Goal: Task Accomplishment & Management: Manage account settings

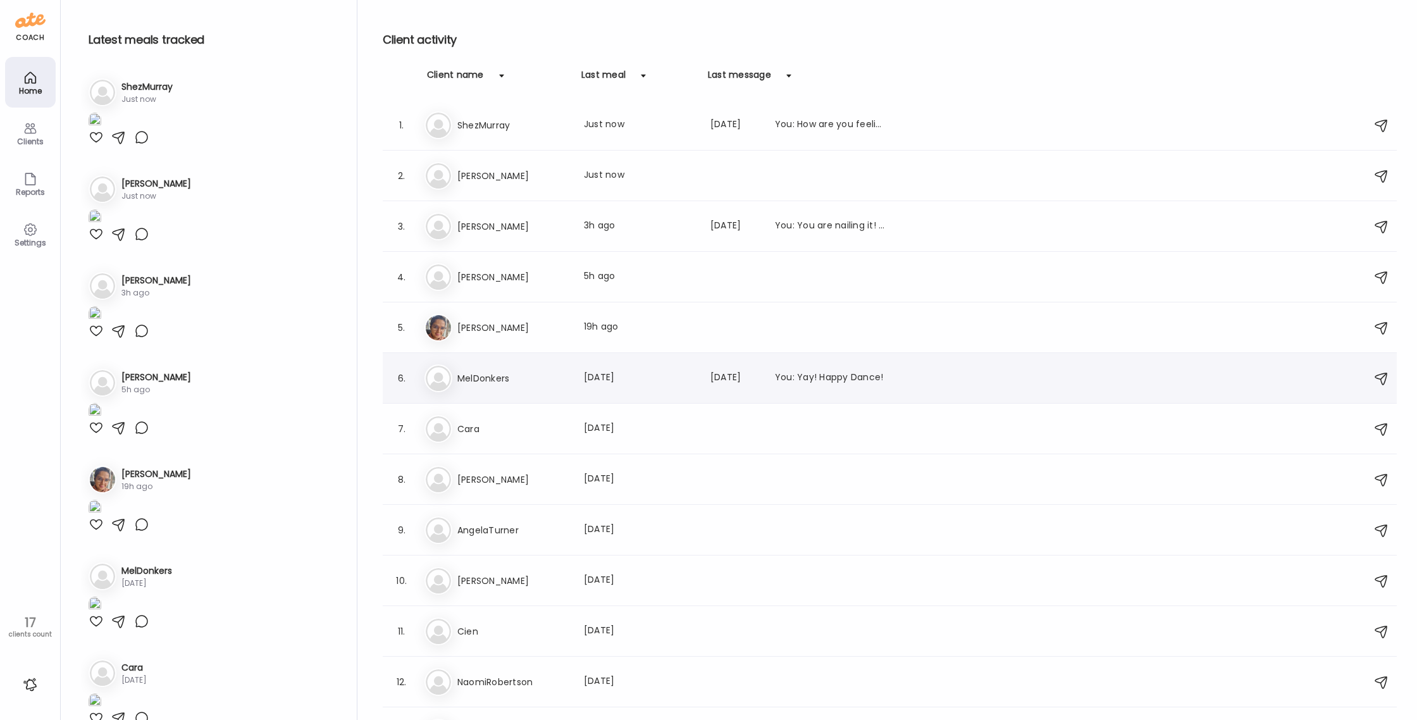
click at [442, 382] on img at bounding box center [438, 378] width 25 height 25
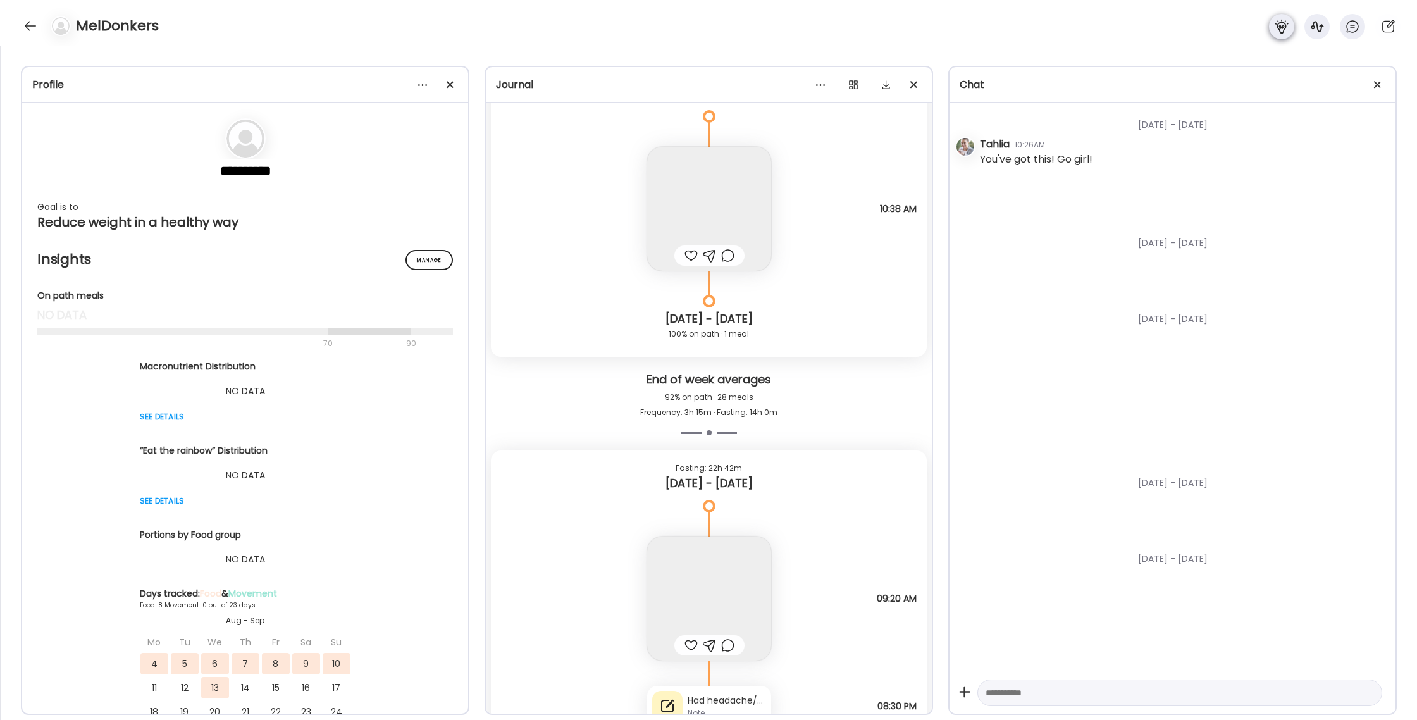
scroll to position [9619, 0]
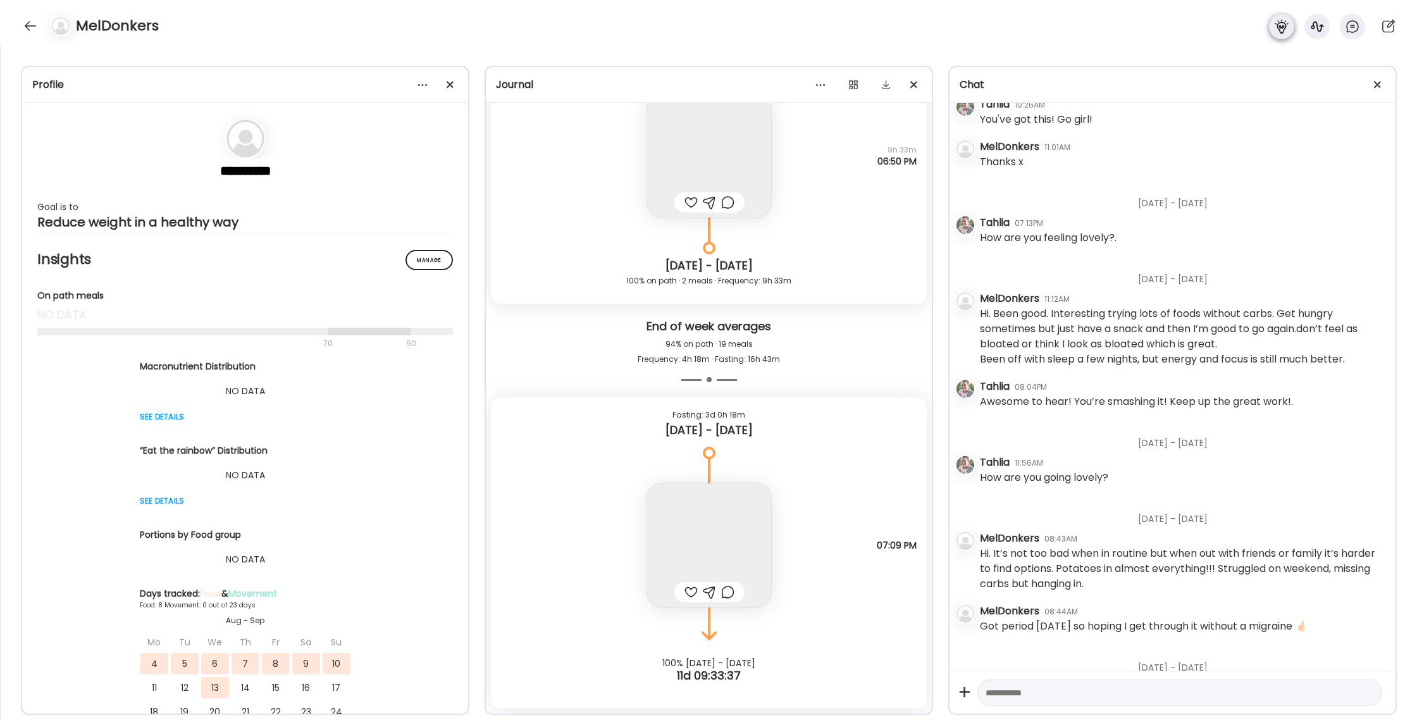
drag, startPoint x: 1286, startPoint y: 33, endPoint x: 1292, endPoint y: 32, distance: 6.4
click at [1286, 33] on icon at bounding box center [1281, 26] width 15 height 15
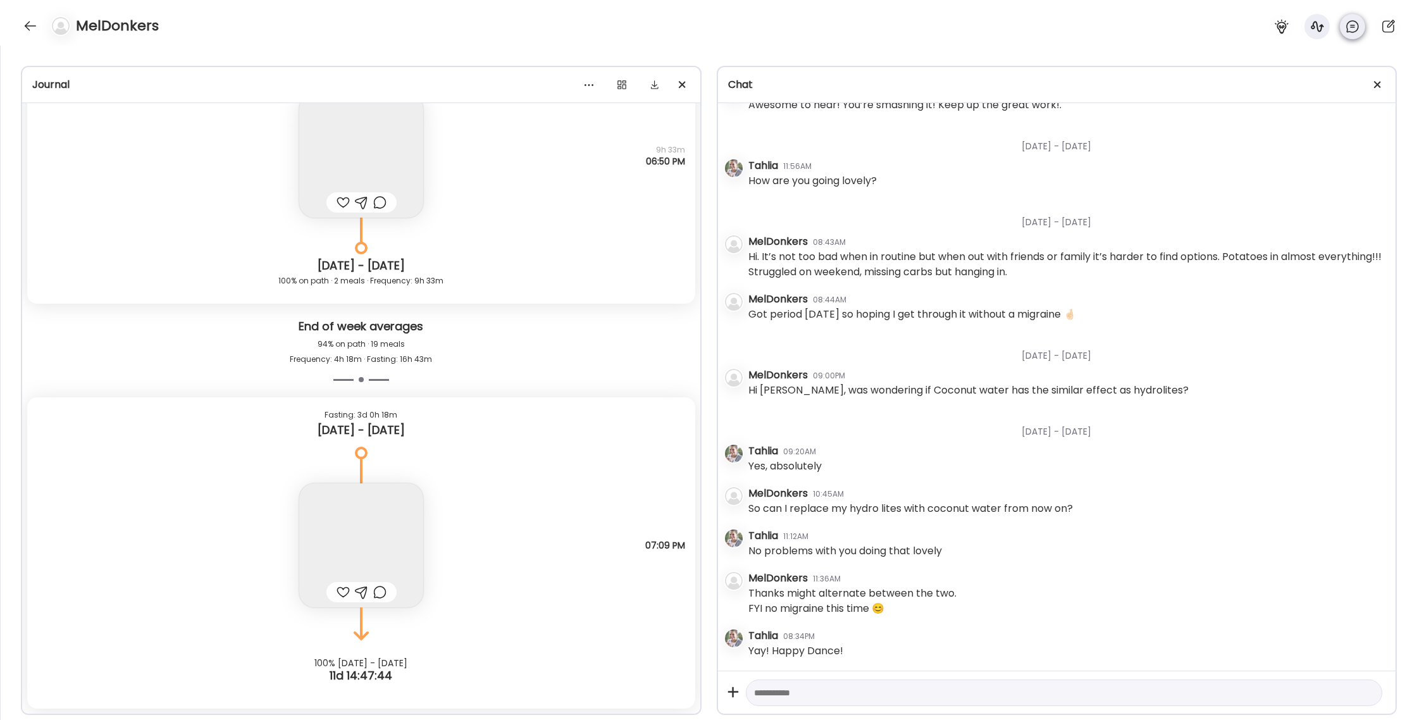
click at [1352, 33] on icon at bounding box center [1352, 26] width 15 height 15
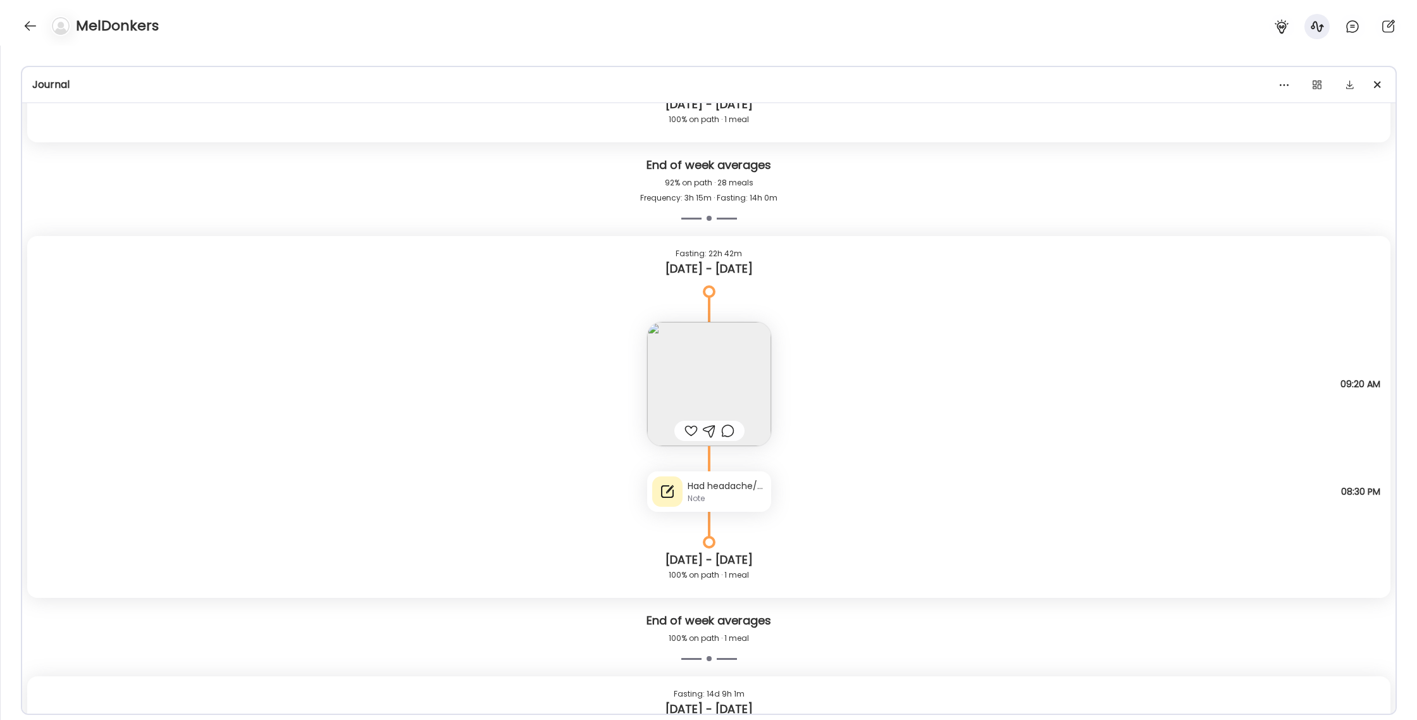
scroll to position [5289, 0]
click at [712, 476] on div "Had headache/Migraine- on and off [DATE] to [DATE]. Worst [DATE] night and [DAT…" at bounding box center [709, 493] width 124 height 40
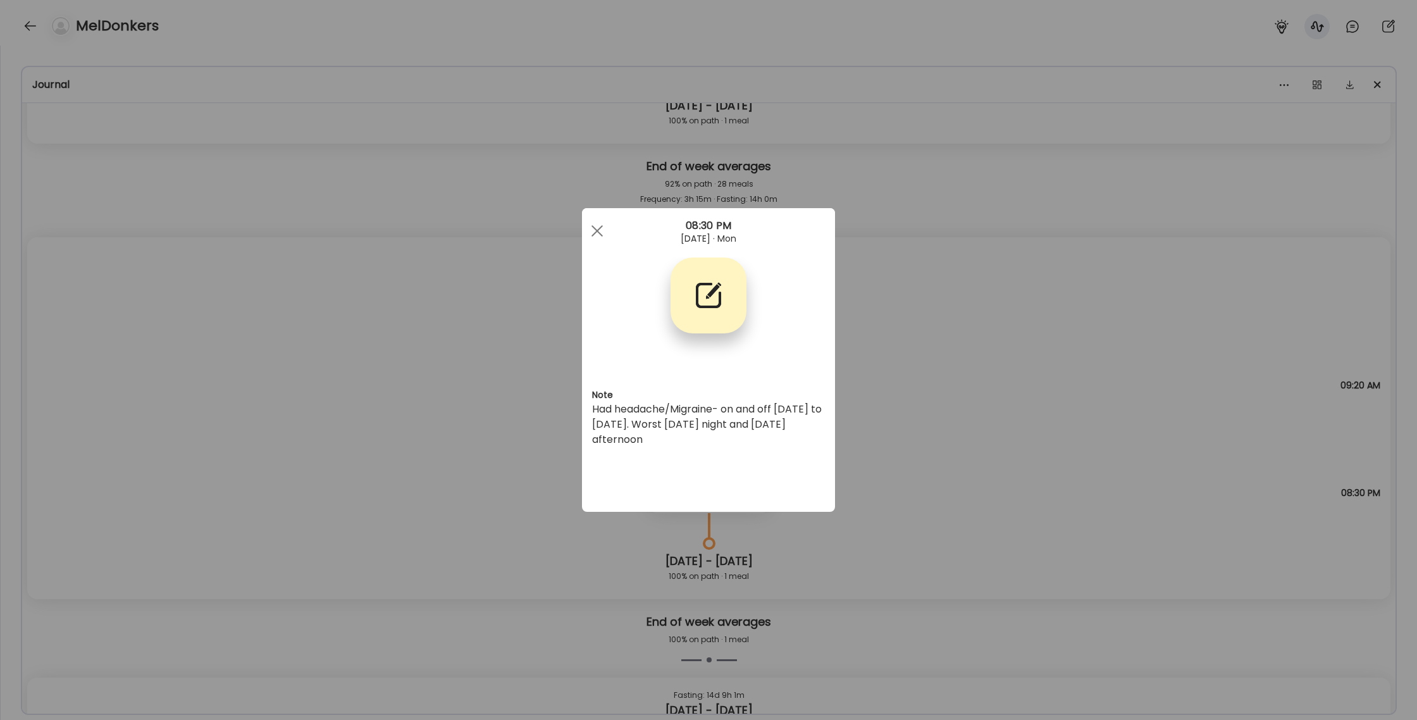
click at [595, 232] on span at bounding box center [597, 230] width 11 height 11
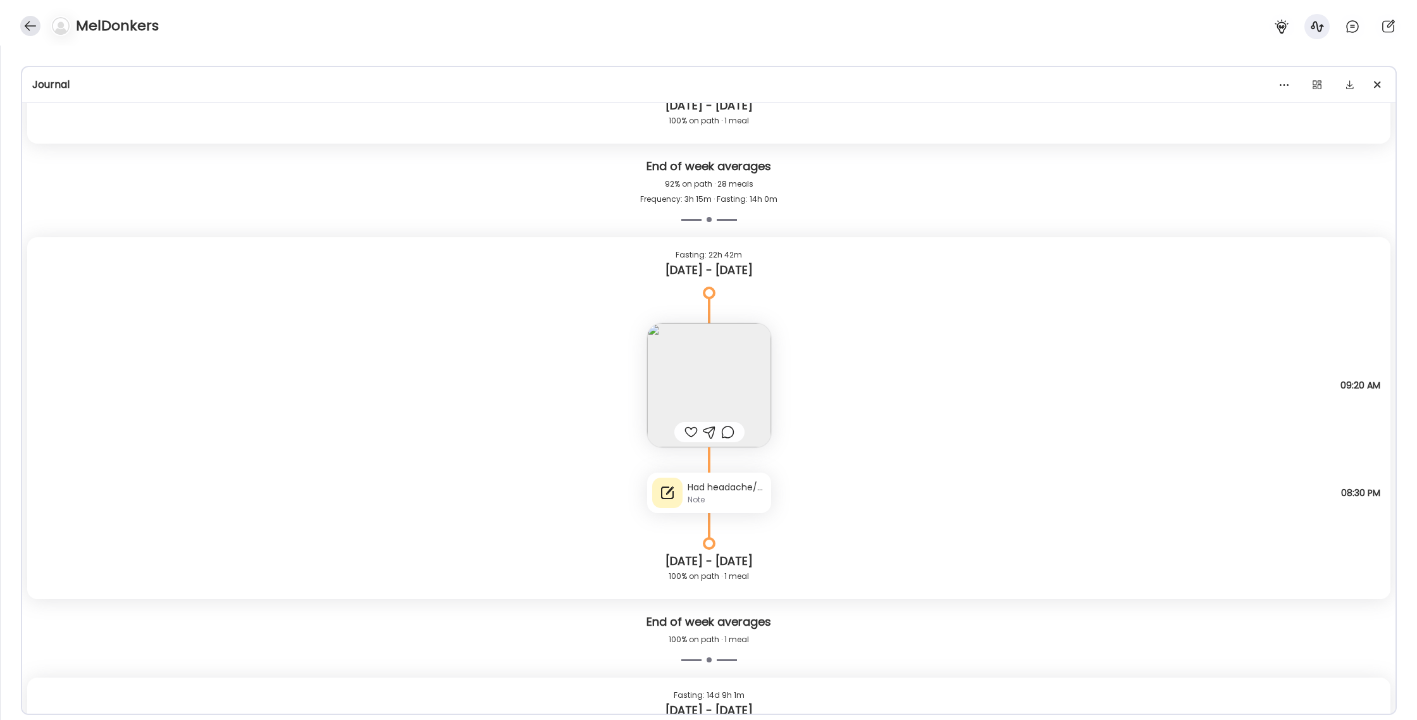
click at [30, 35] on div at bounding box center [30, 26] width 20 height 20
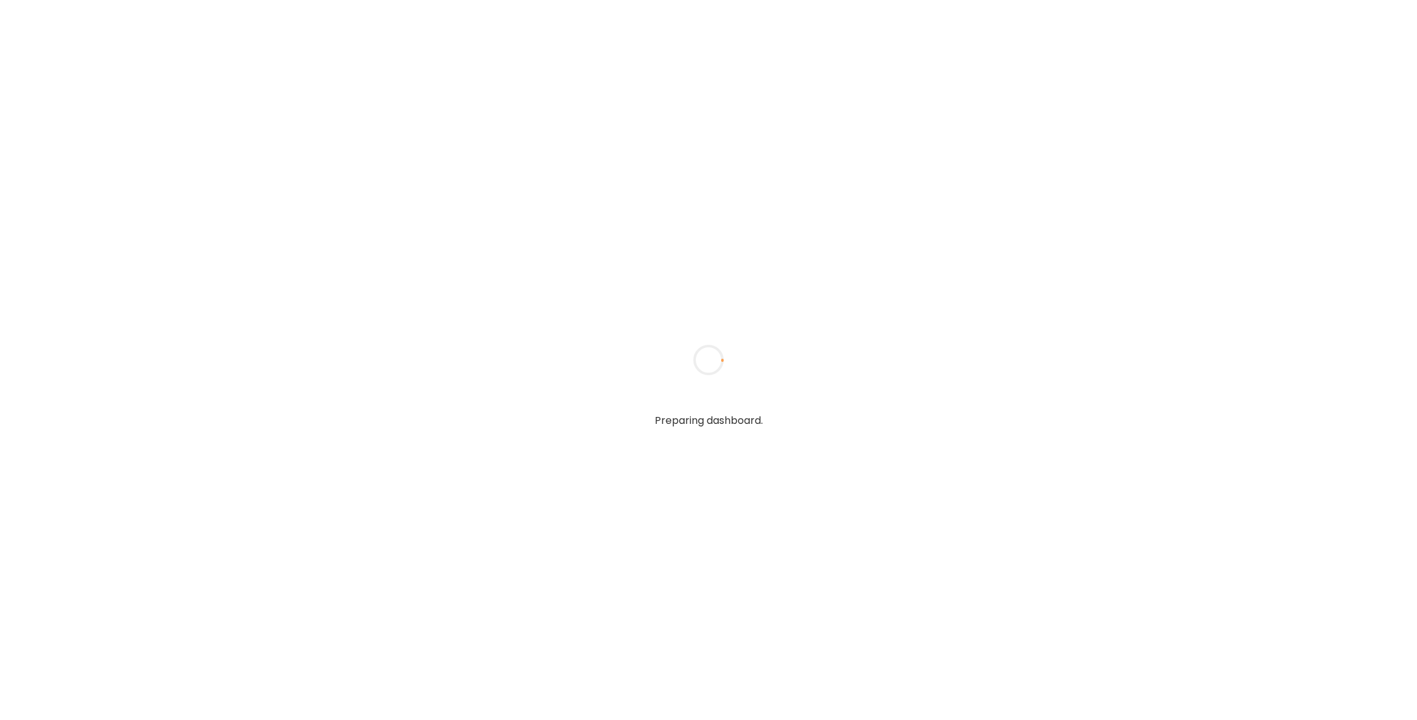
type input "******"
type input "**********"
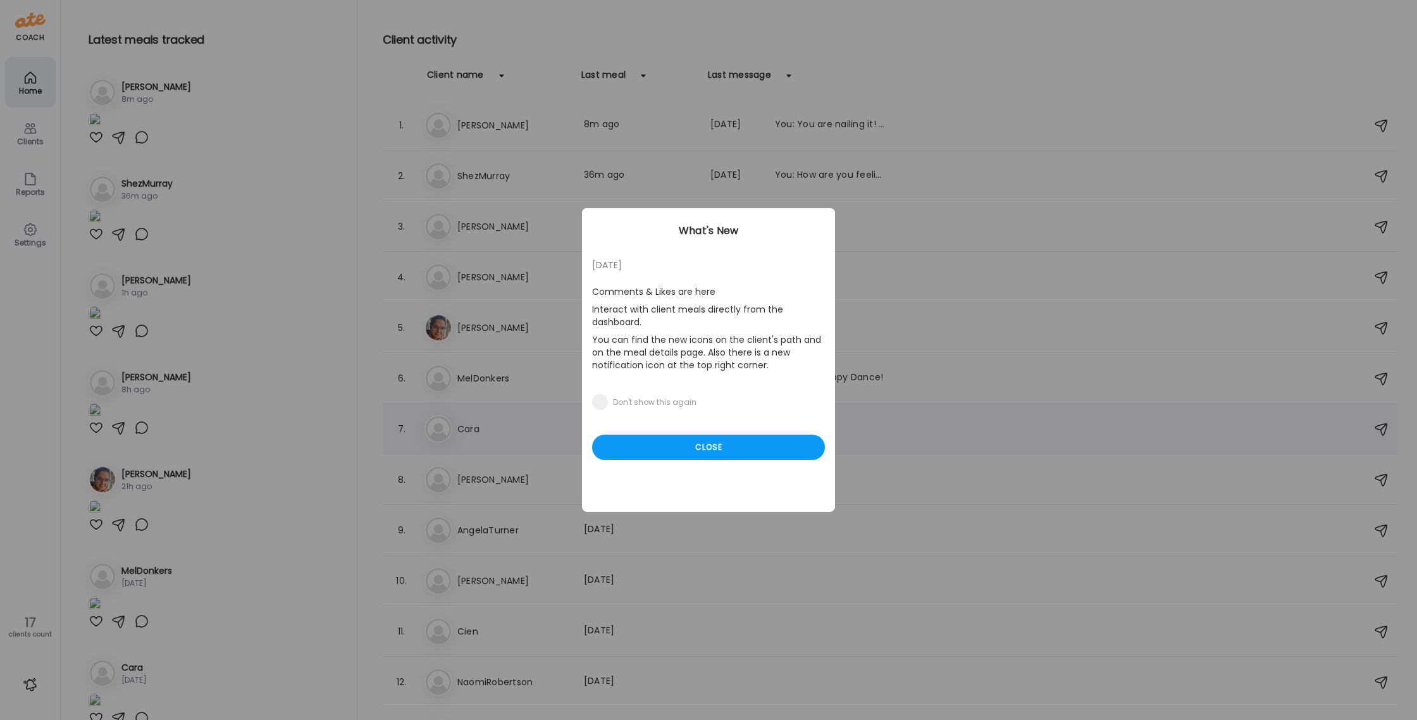
click at [717, 454] on div "Close" at bounding box center [708, 447] width 233 height 25
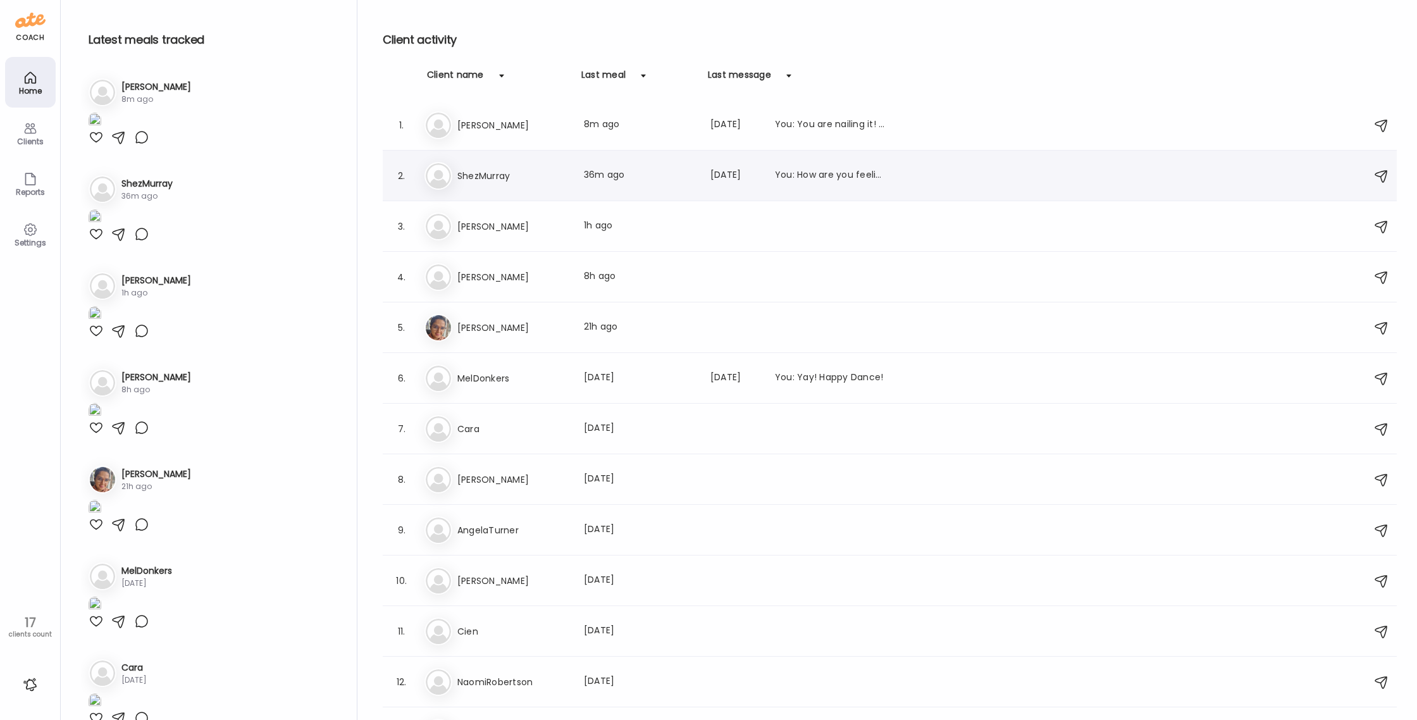
click at [431, 183] on img at bounding box center [438, 175] width 25 height 25
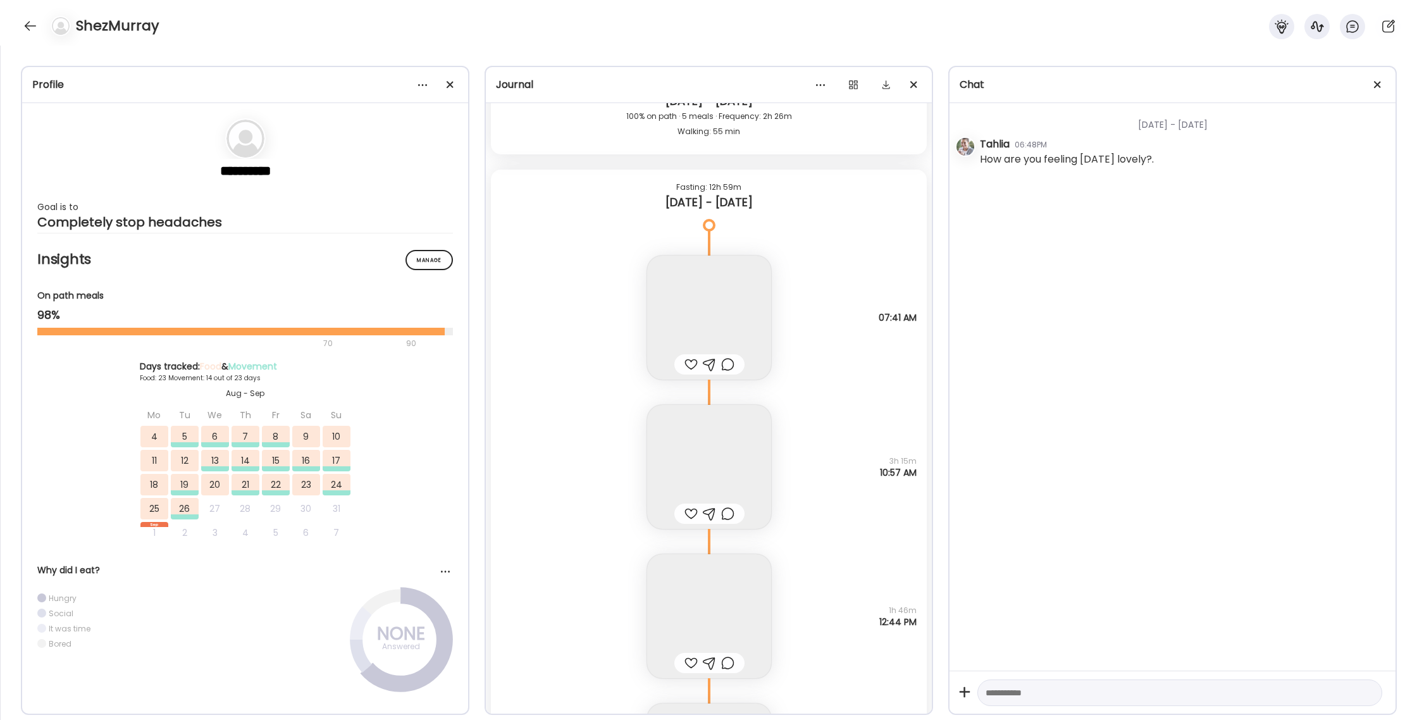
scroll to position [33645, 0]
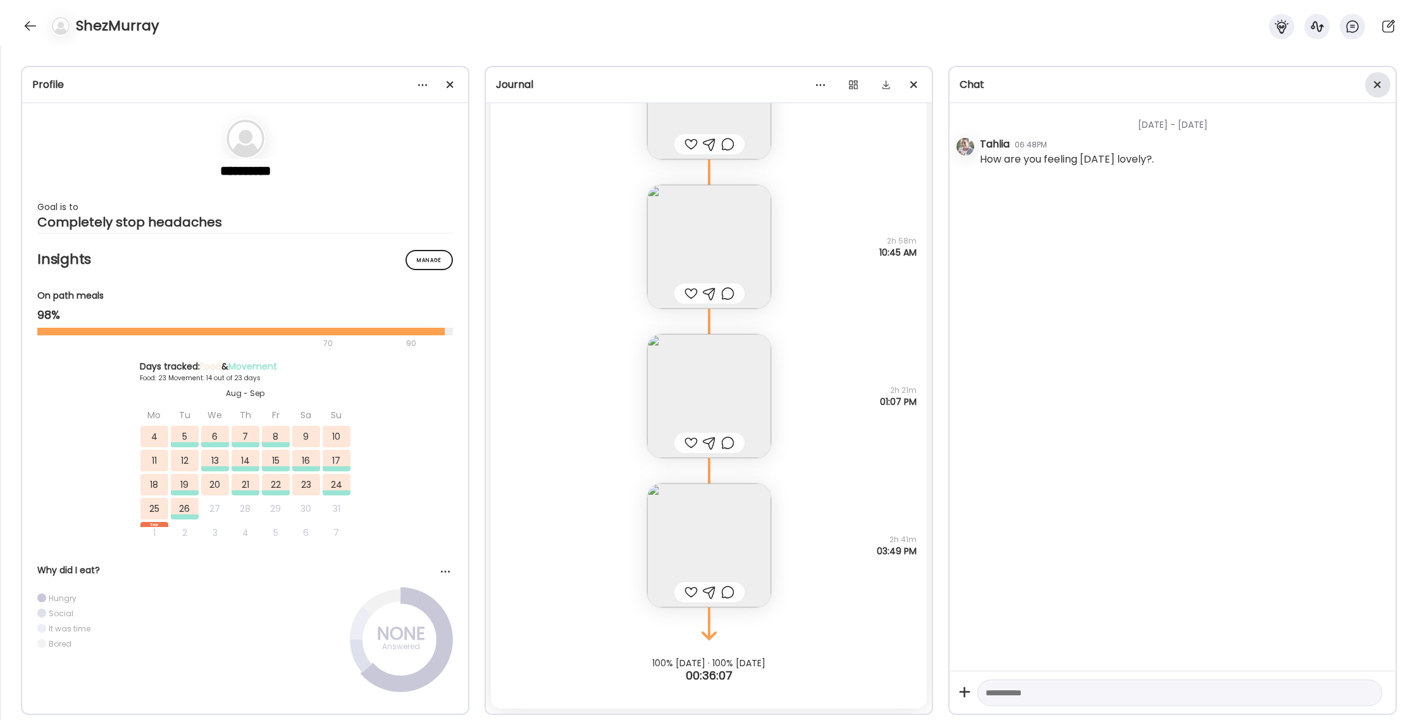
click at [1377, 84] on span at bounding box center [1377, 84] width 7 height 7
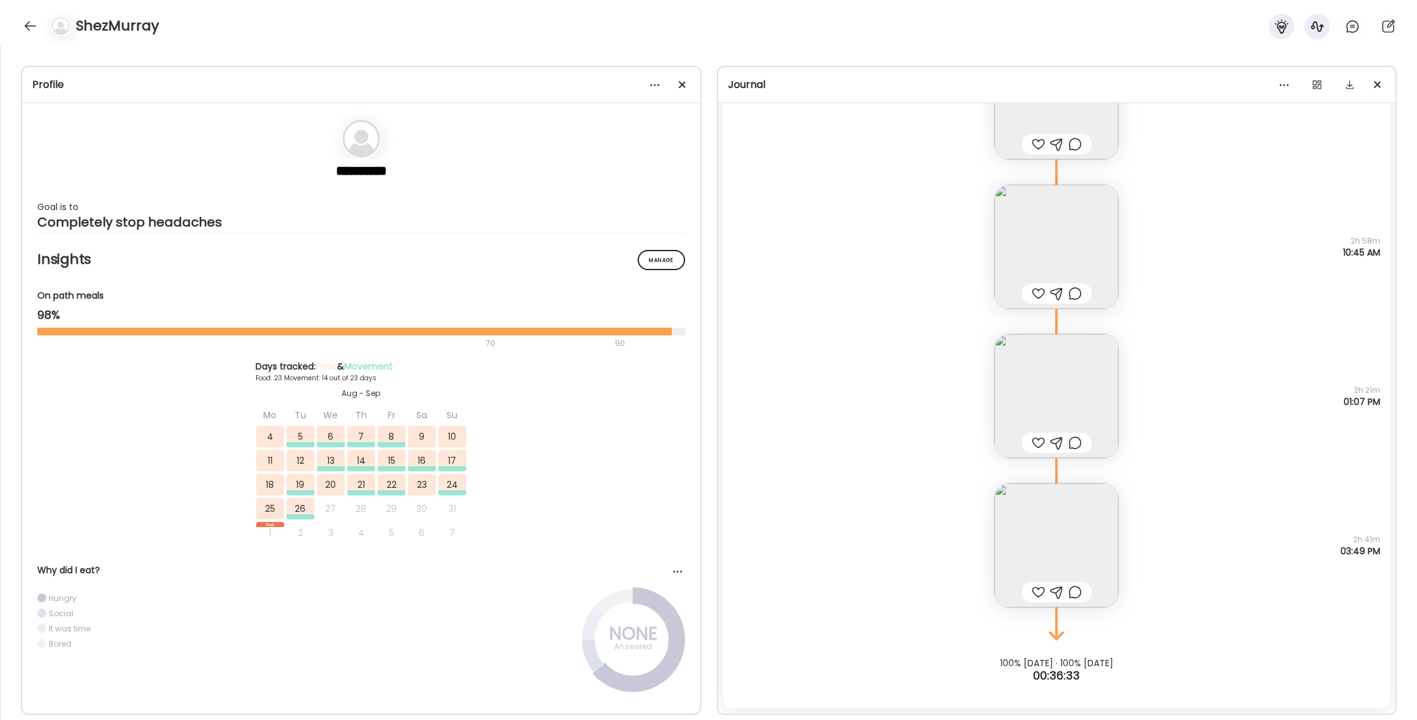
click at [685, 82] on div at bounding box center [682, 84] width 25 height 25
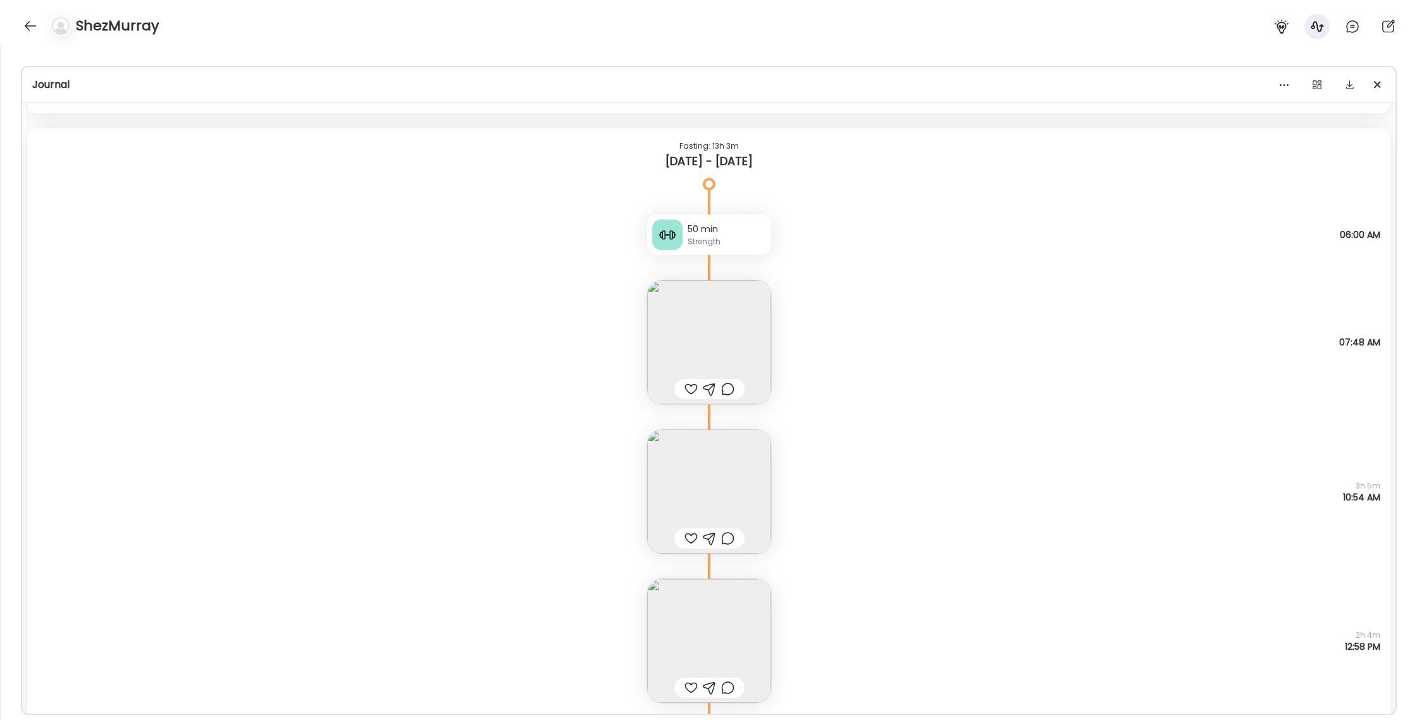
scroll to position [17111, 0]
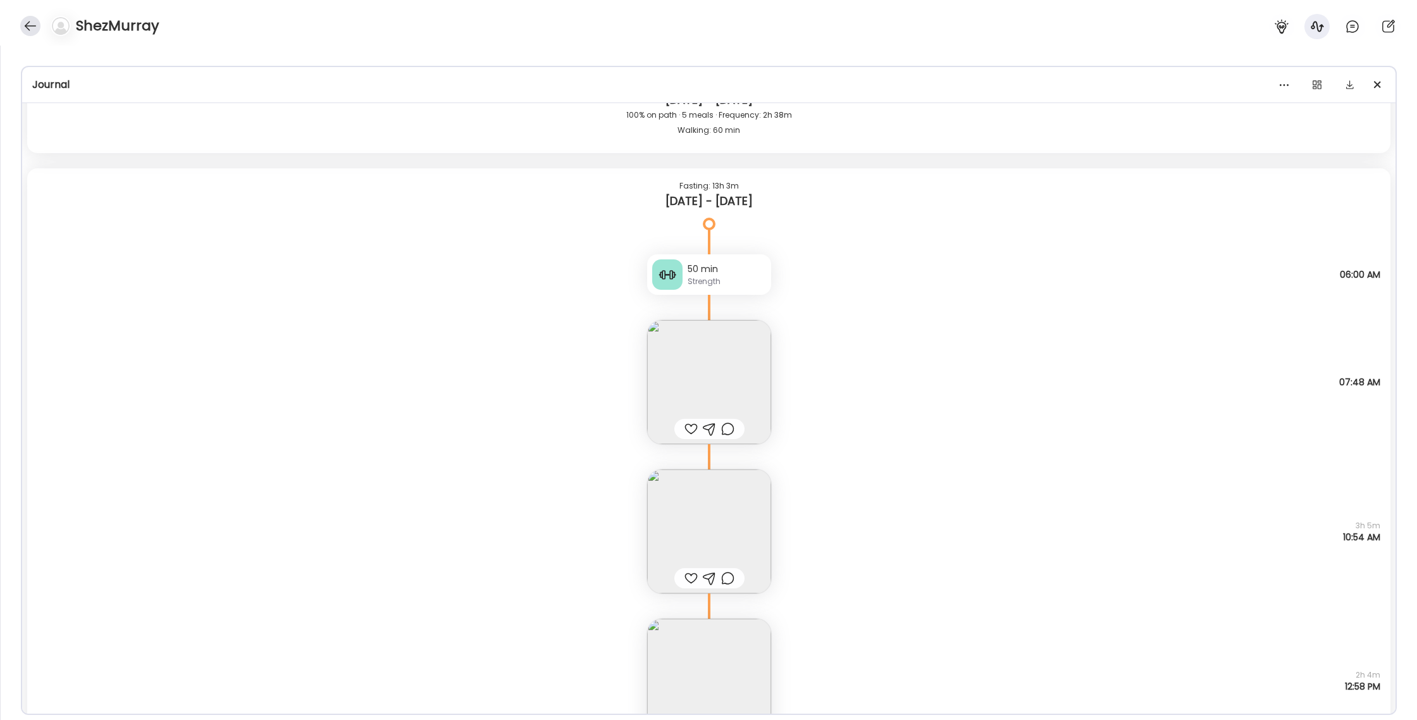
click at [29, 30] on div at bounding box center [30, 26] width 20 height 20
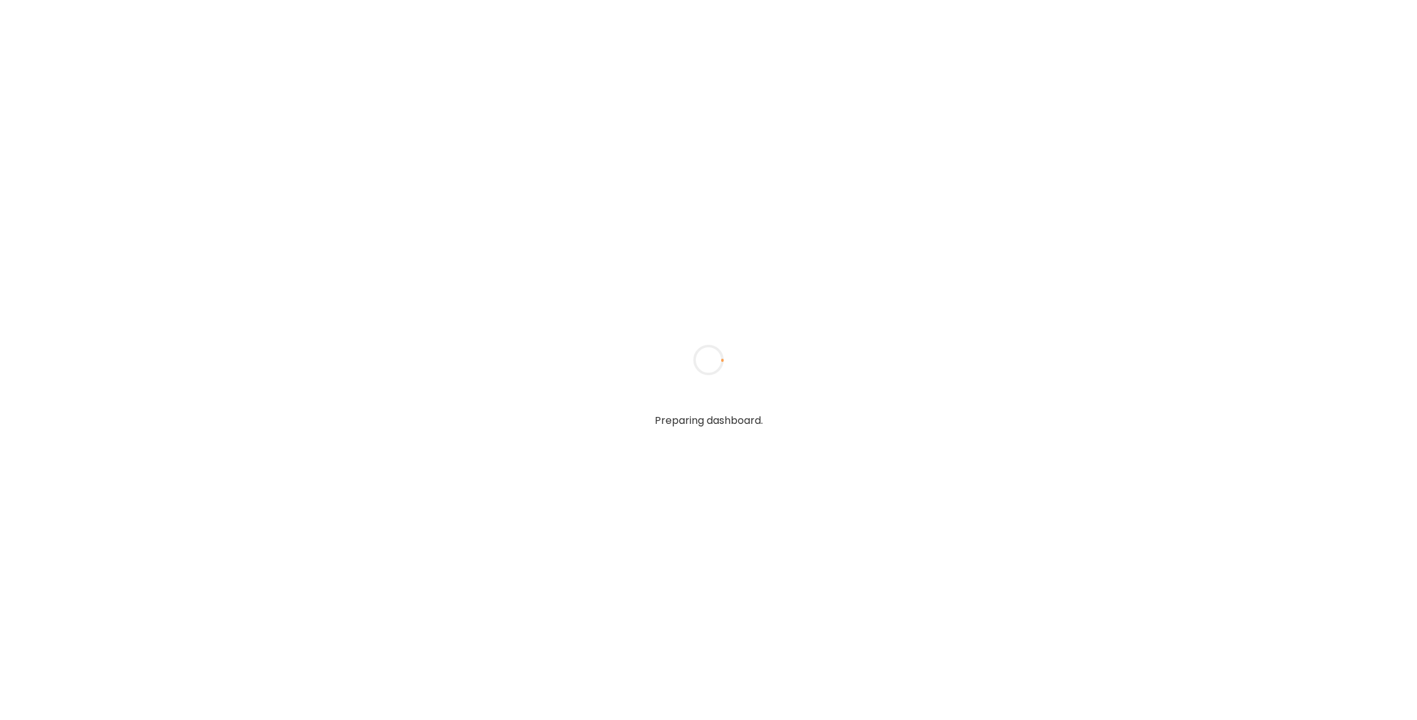
type input "******"
type input "**********"
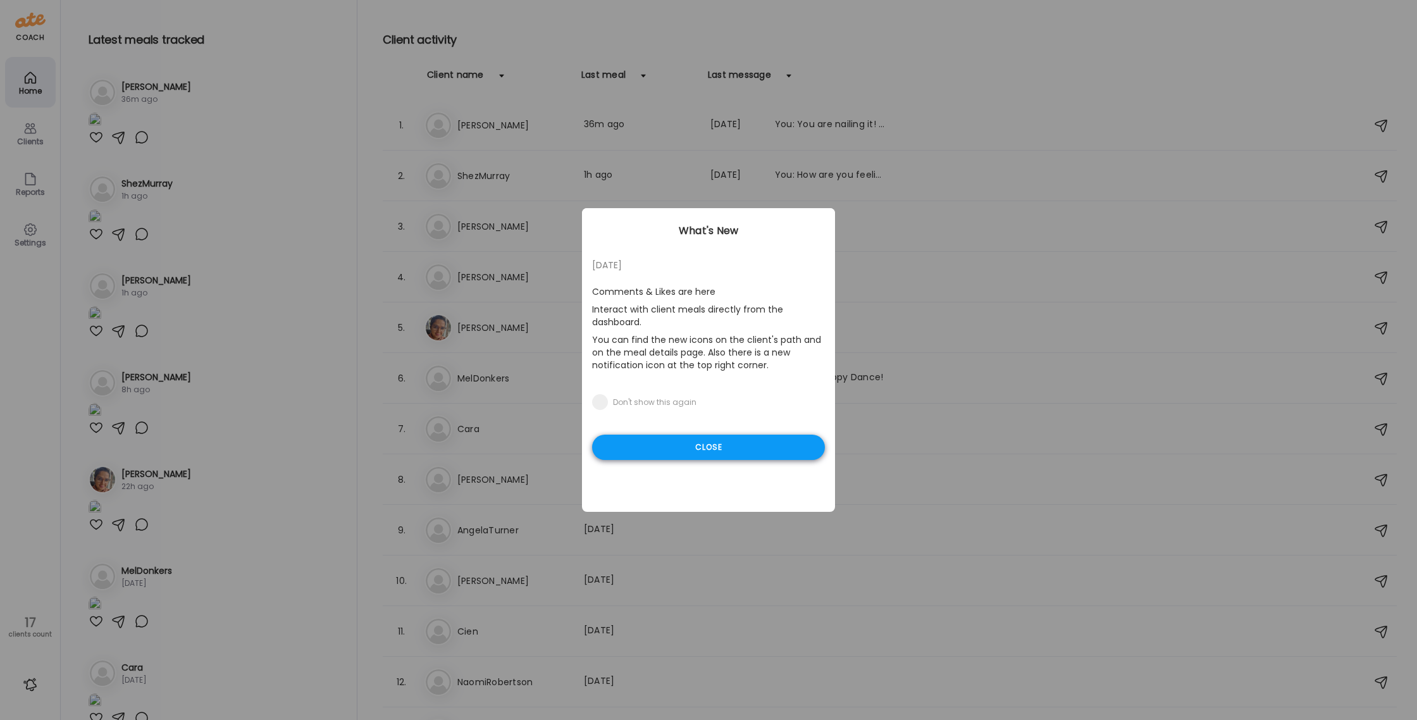
click at [752, 446] on div "Close" at bounding box center [708, 447] width 233 height 25
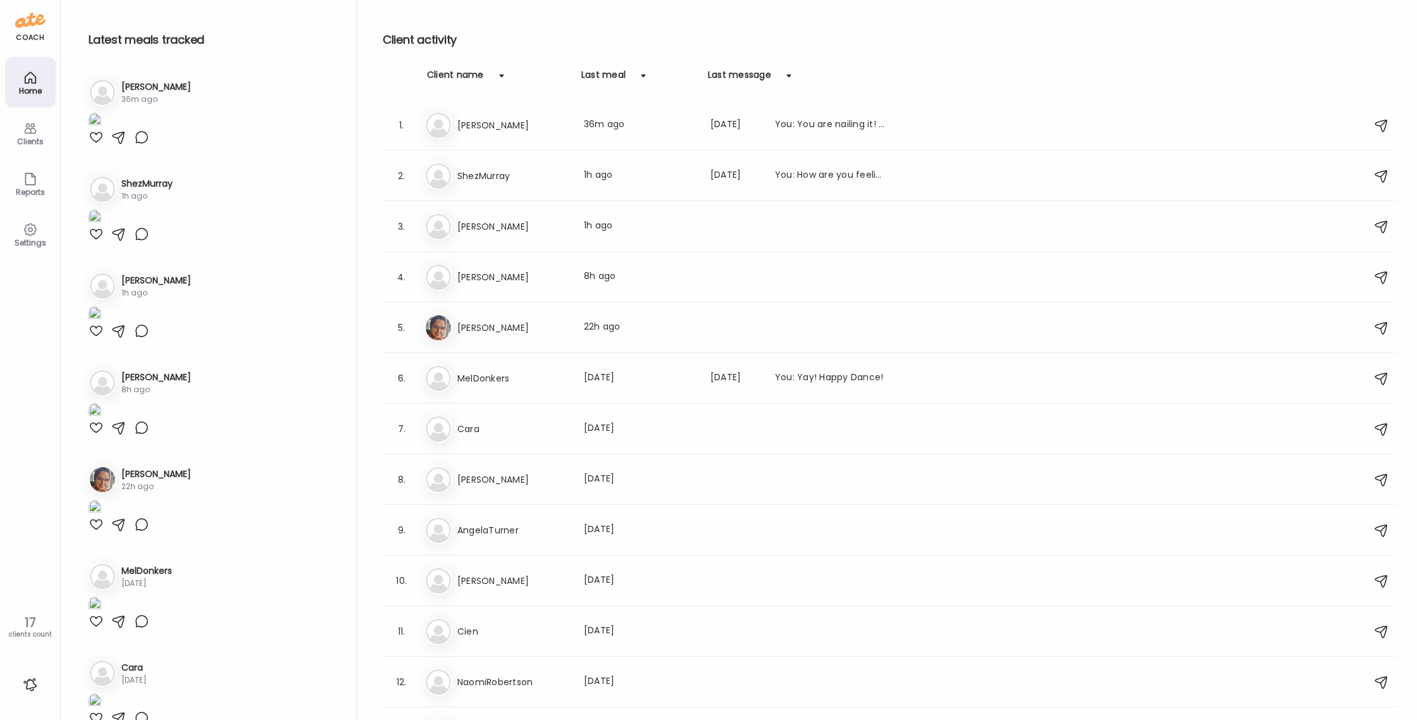
click at [431, 170] on img at bounding box center [438, 175] width 25 height 25
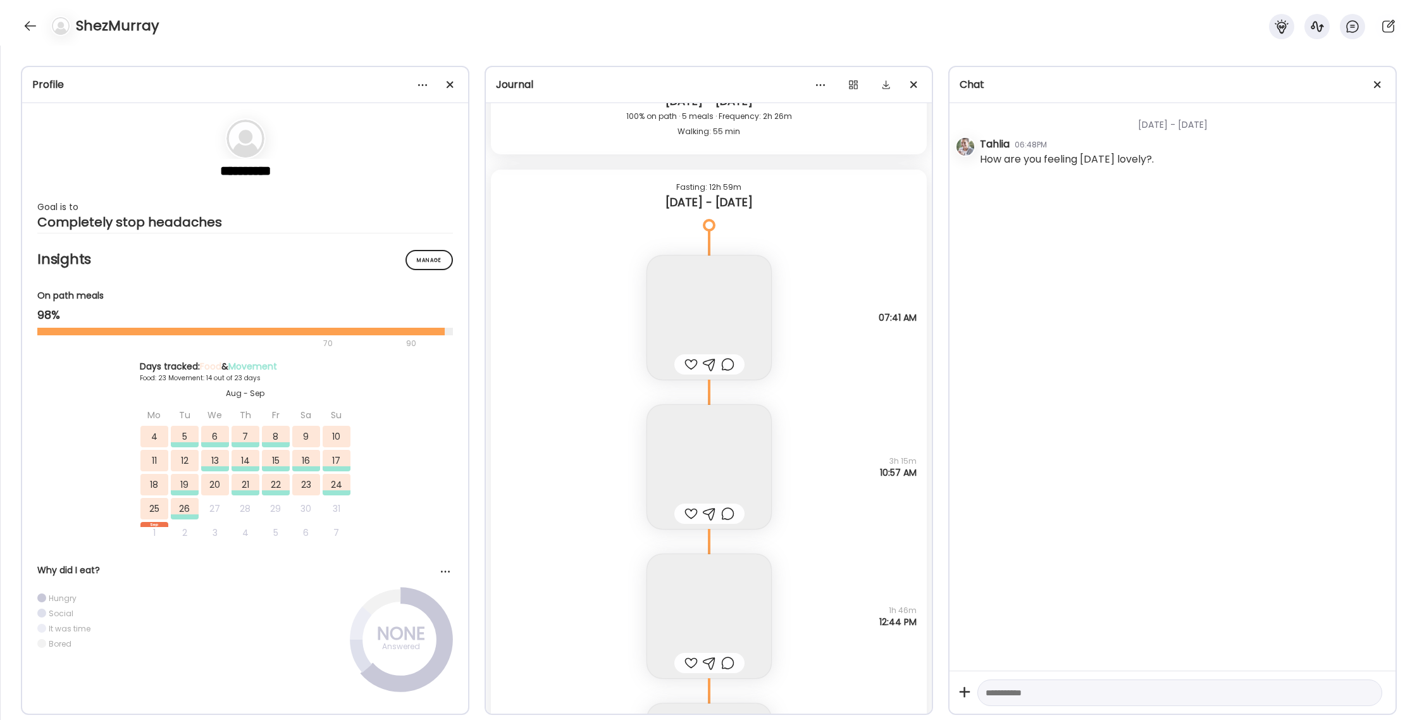
scroll to position [33645, 0]
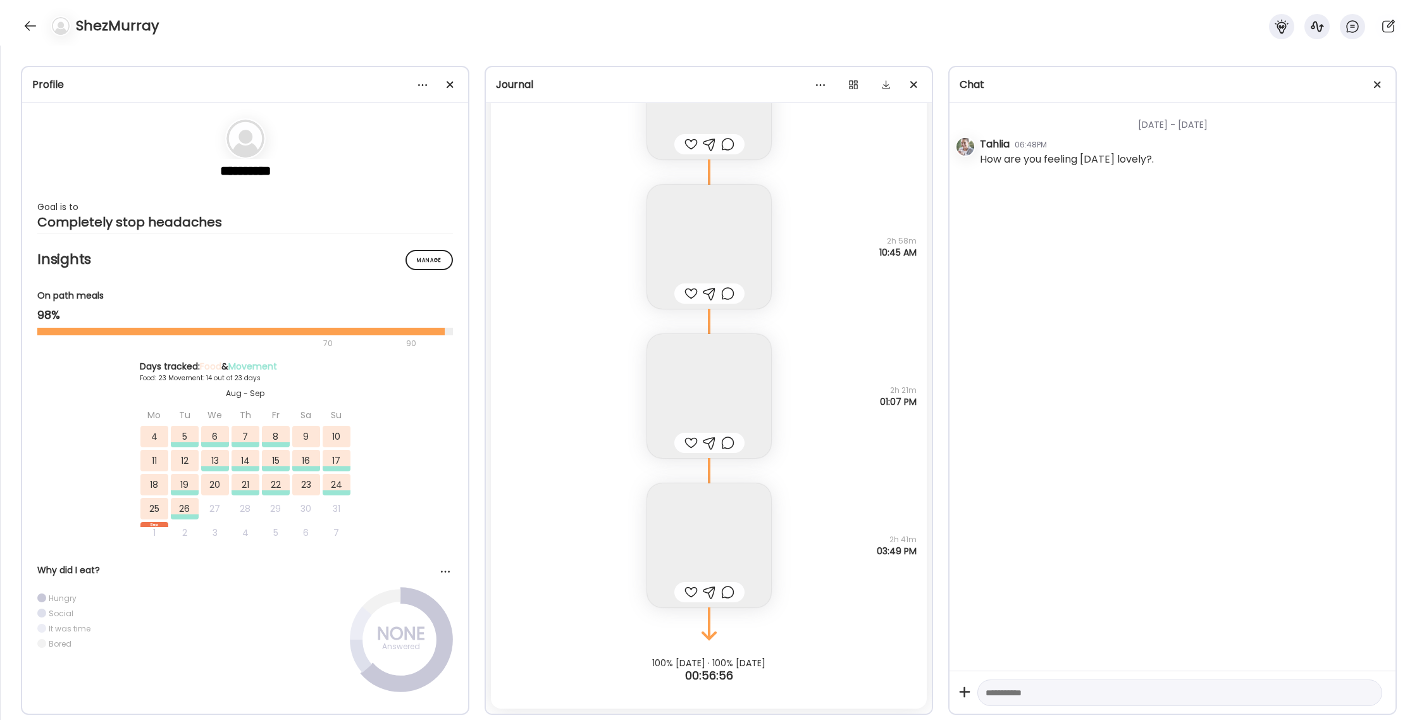
click at [1277, 39] on div "ShezMurray" at bounding box center [708, 23] width 1417 height 46
click at [1288, 18] on div at bounding box center [1281, 26] width 25 height 25
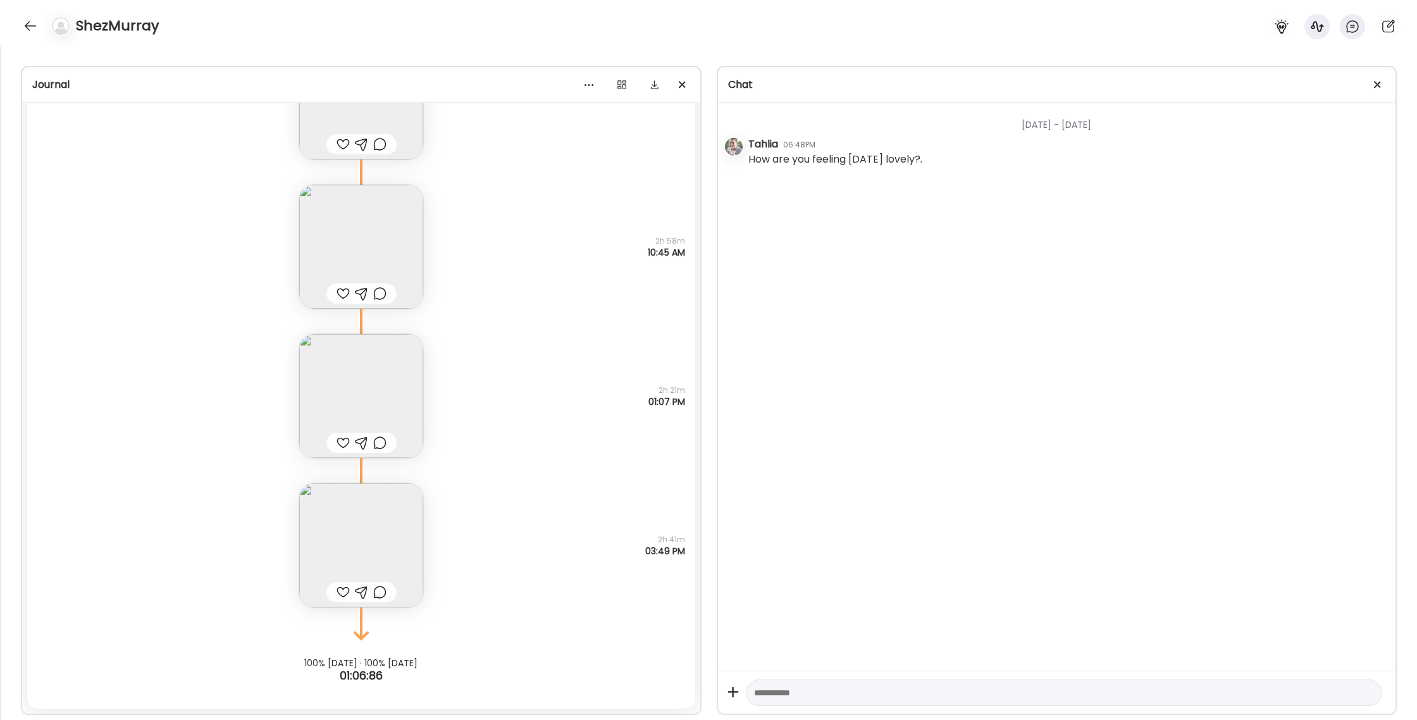
drag, startPoint x: 1355, startPoint y: 26, endPoint x: 1338, endPoint y: 28, distance: 17.2
click at [1355, 26] on icon at bounding box center [1352, 26] width 15 height 15
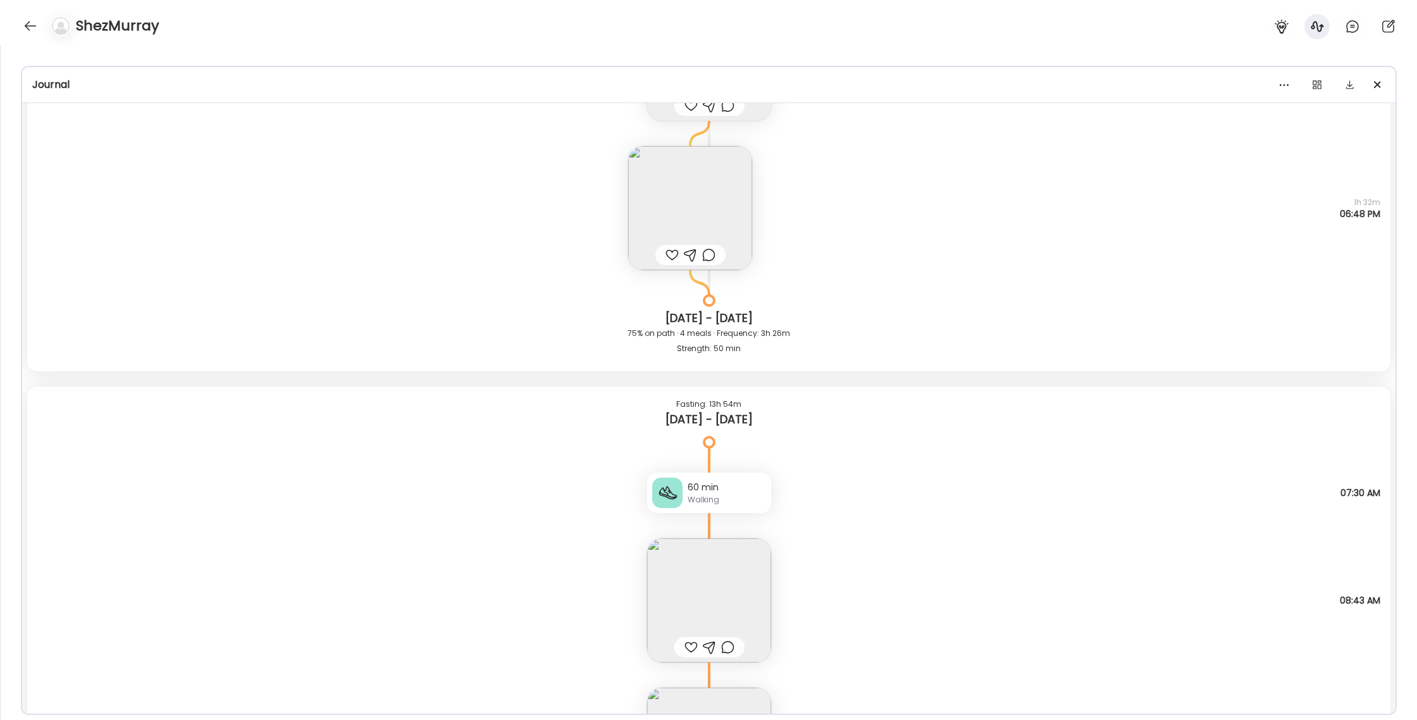
scroll to position [24817, 0]
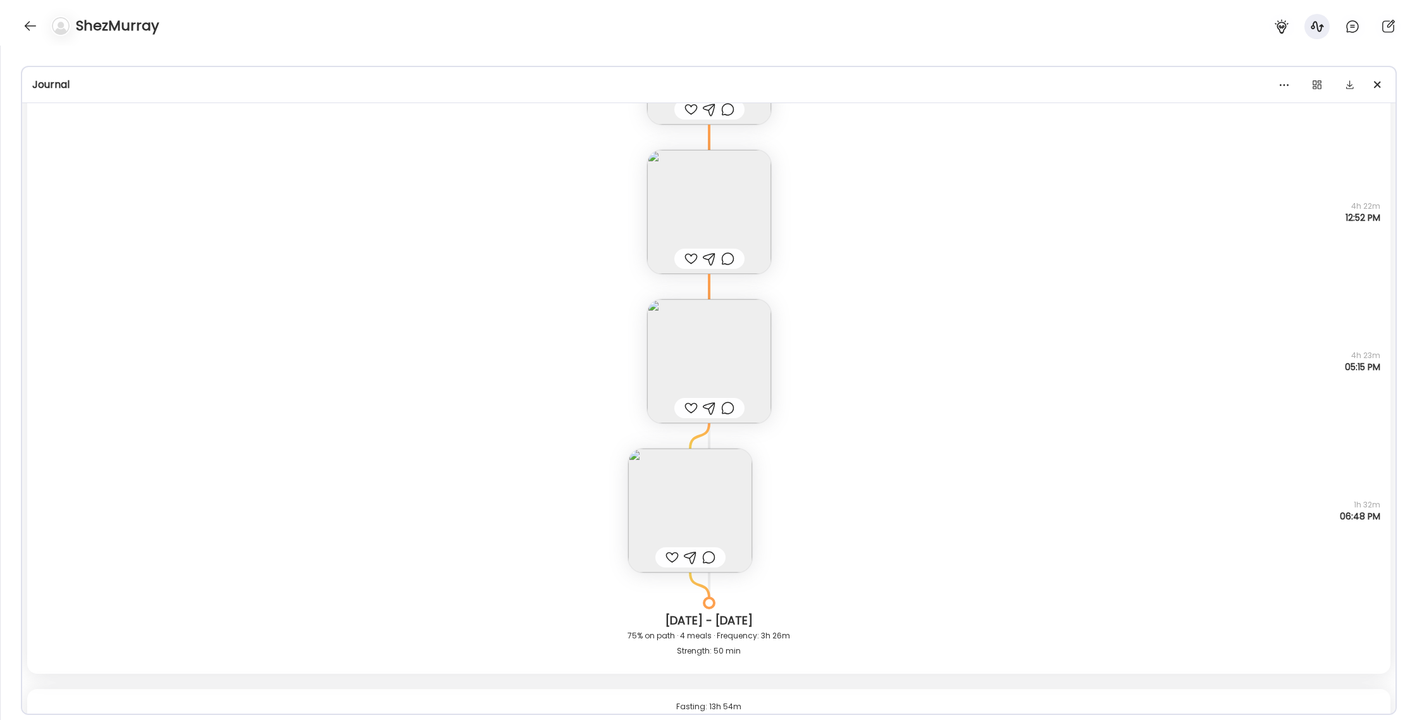
click at [705, 492] on img at bounding box center [690, 511] width 124 height 124
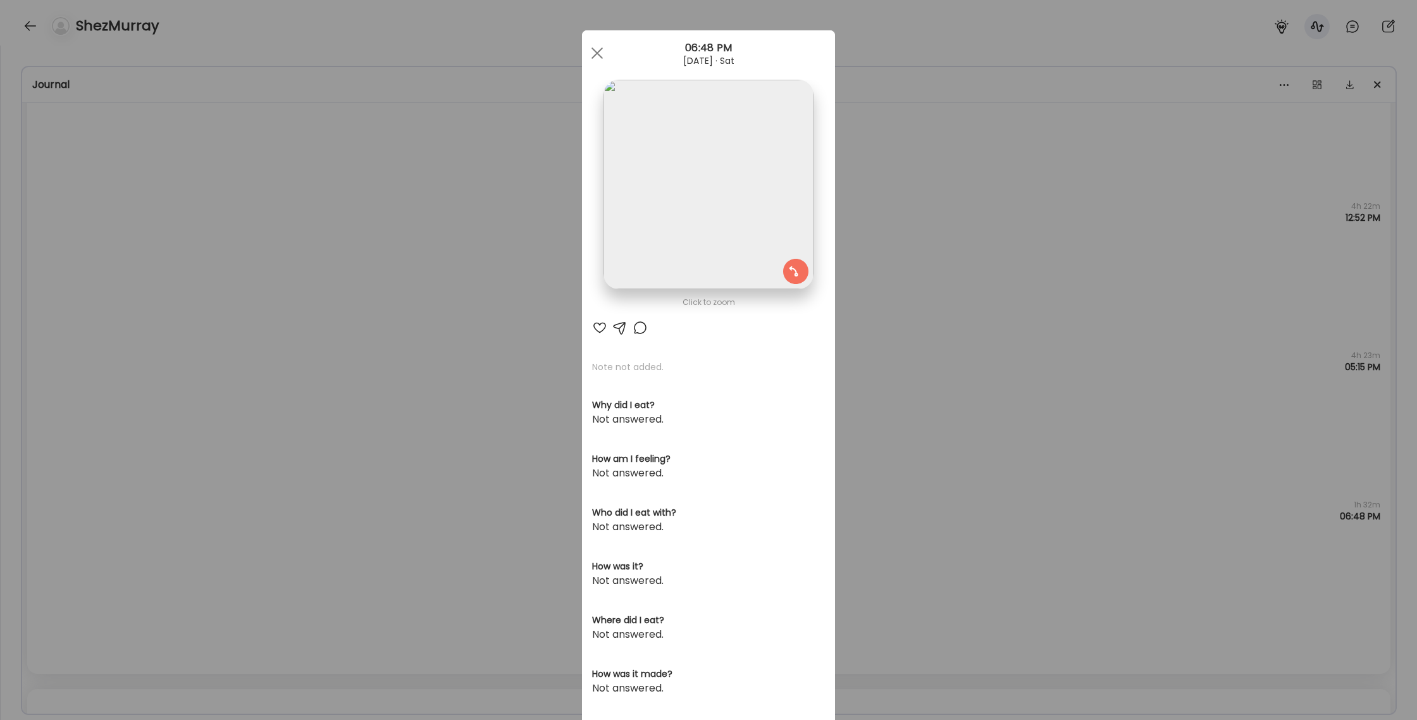
click at [993, 75] on div "Ate Coach Dashboard Wahoo! It’s official Take a moment to set up your Coach Pro…" at bounding box center [708, 360] width 1417 height 720
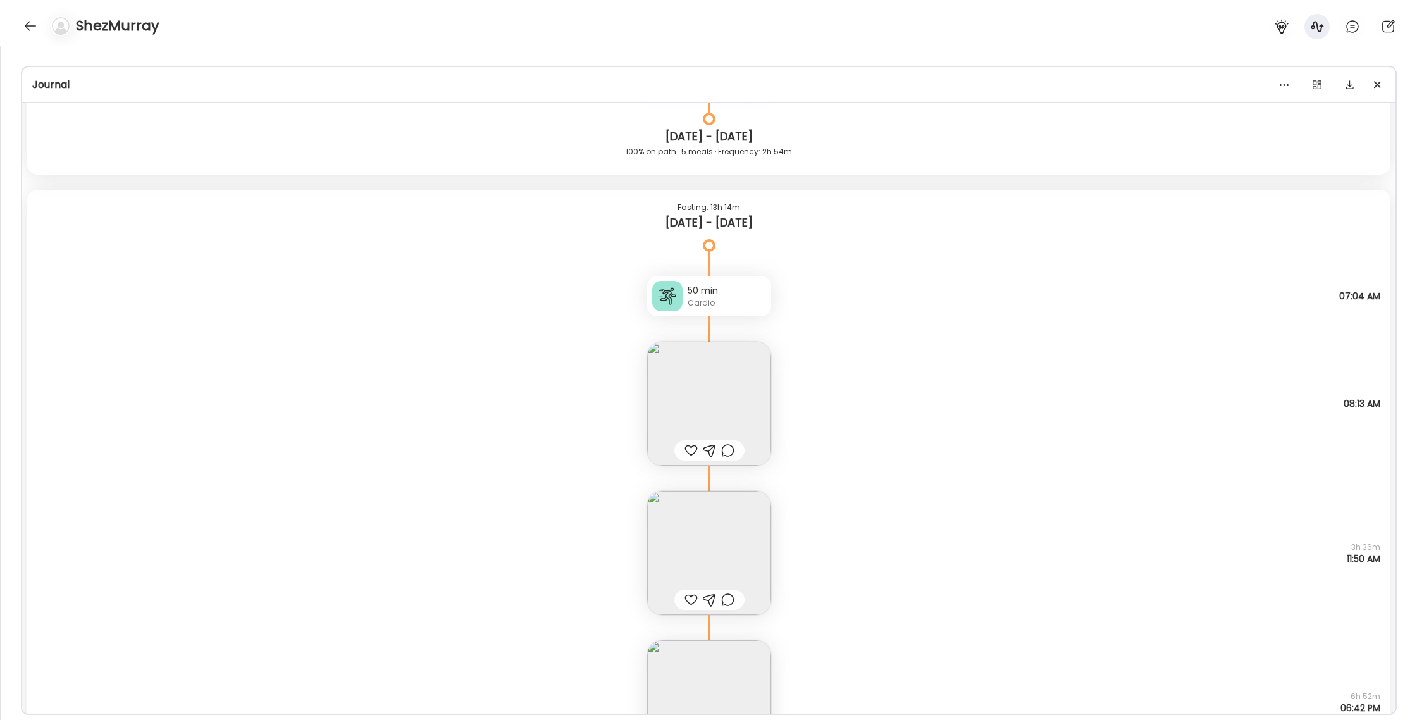
scroll to position [30132, 0]
